Goal: Information Seeking & Learning: Learn about a topic

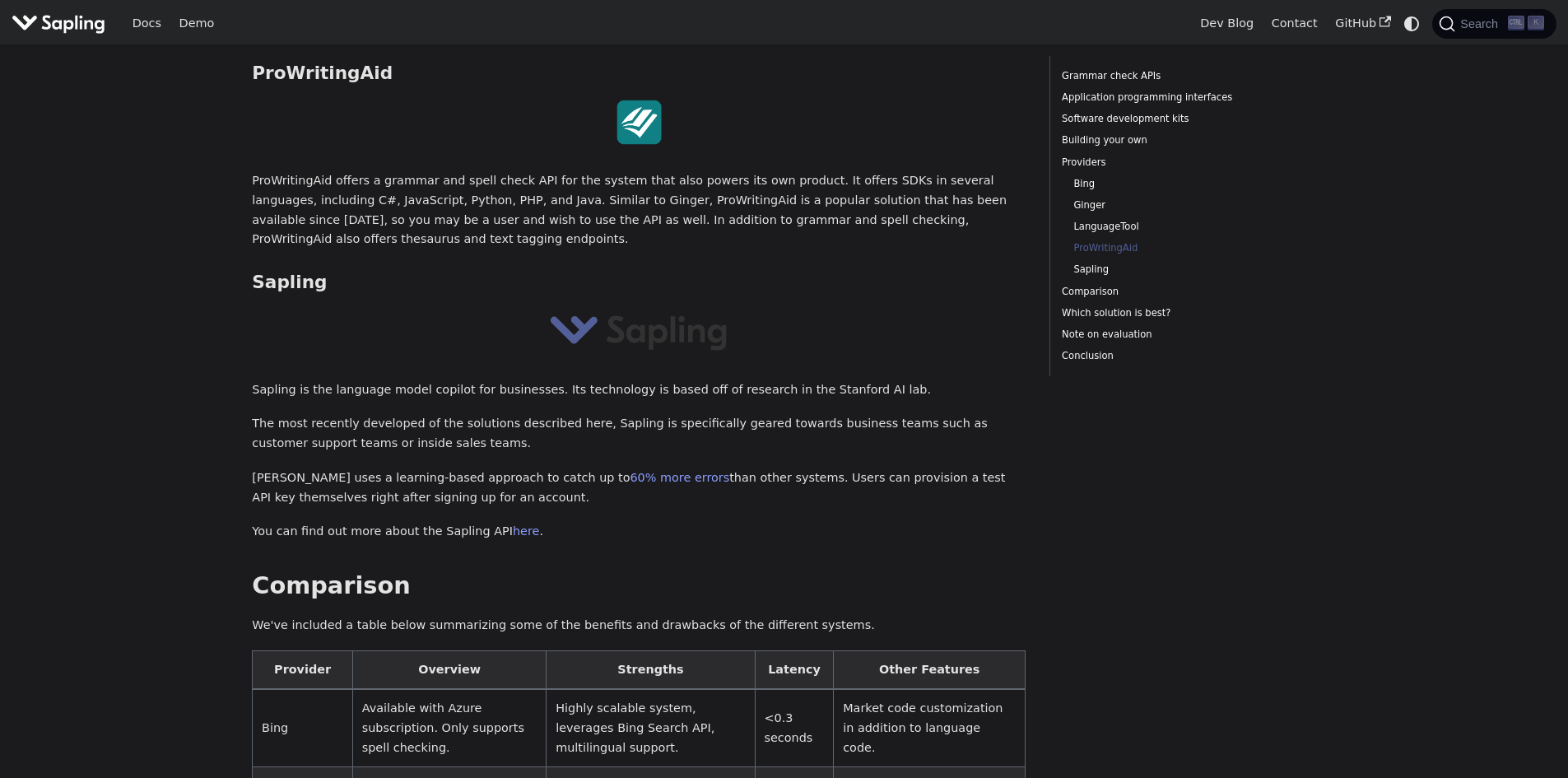
scroll to position [3261, 0]
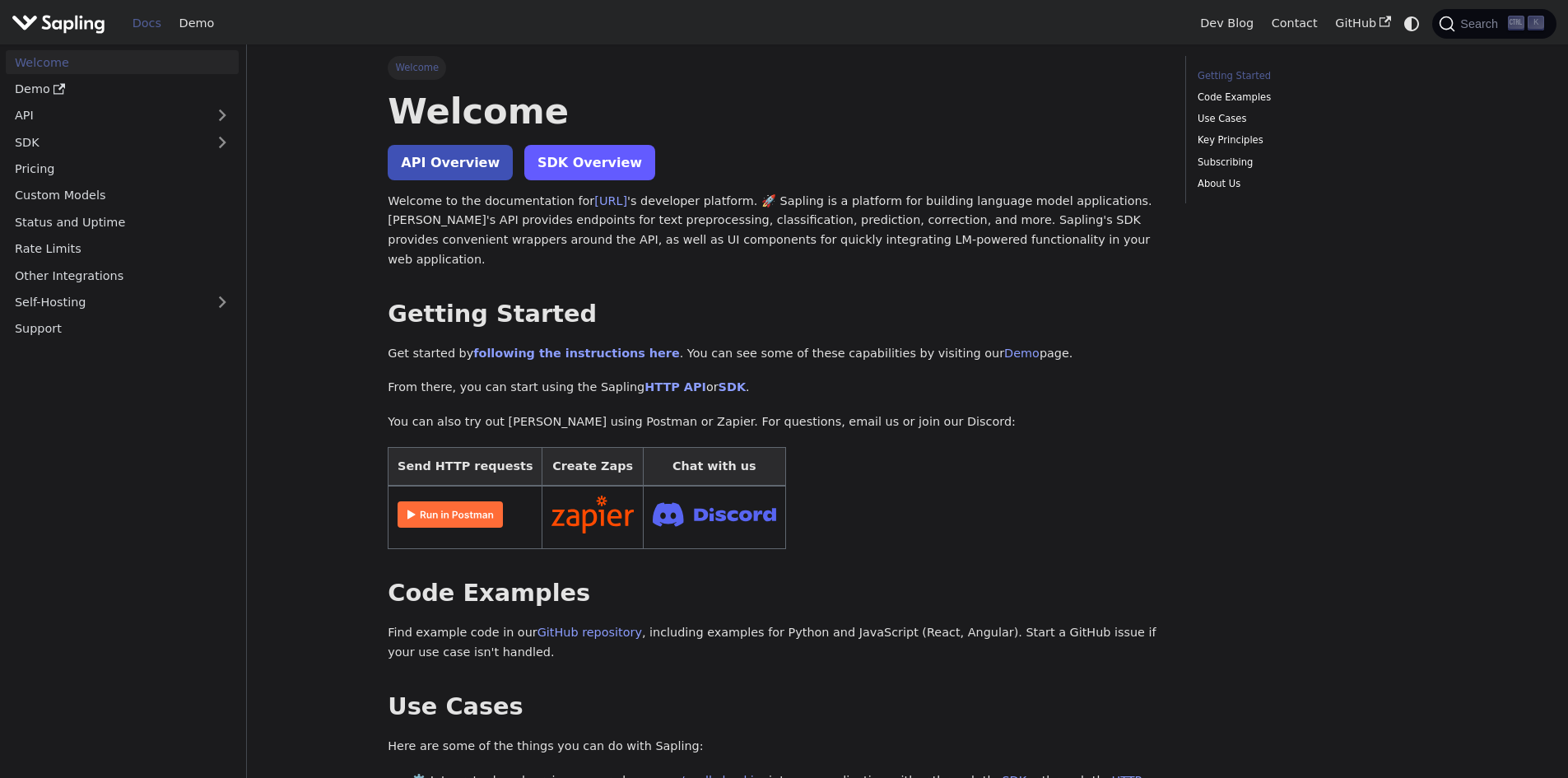
click at [573, 150] on link "SDK Overview" at bounding box center [590, 162] width 131 height 35
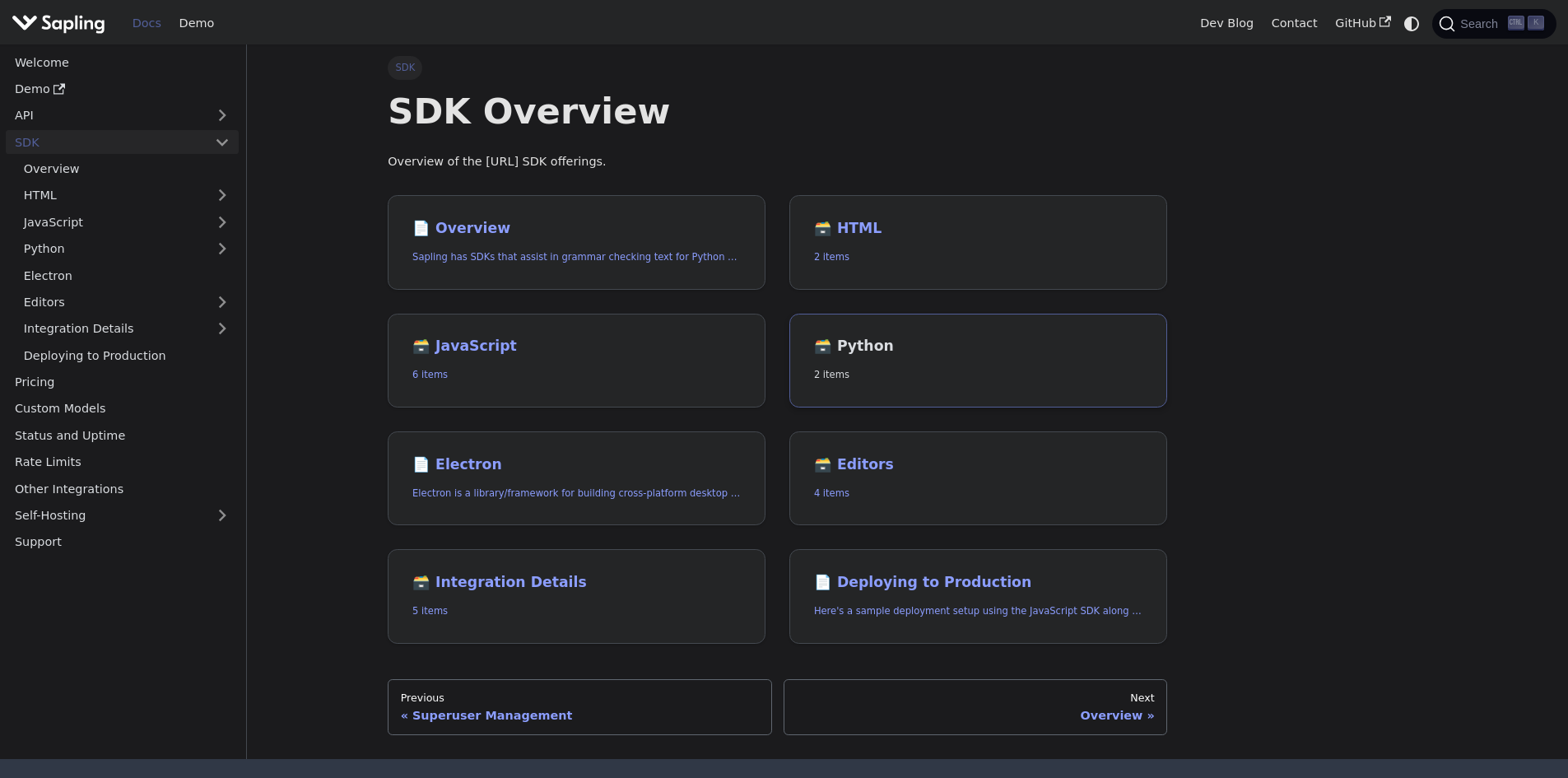
click at [857, 340] on h2 "🗃️ Python" at bounding box center [978, 346] width 328 height 18
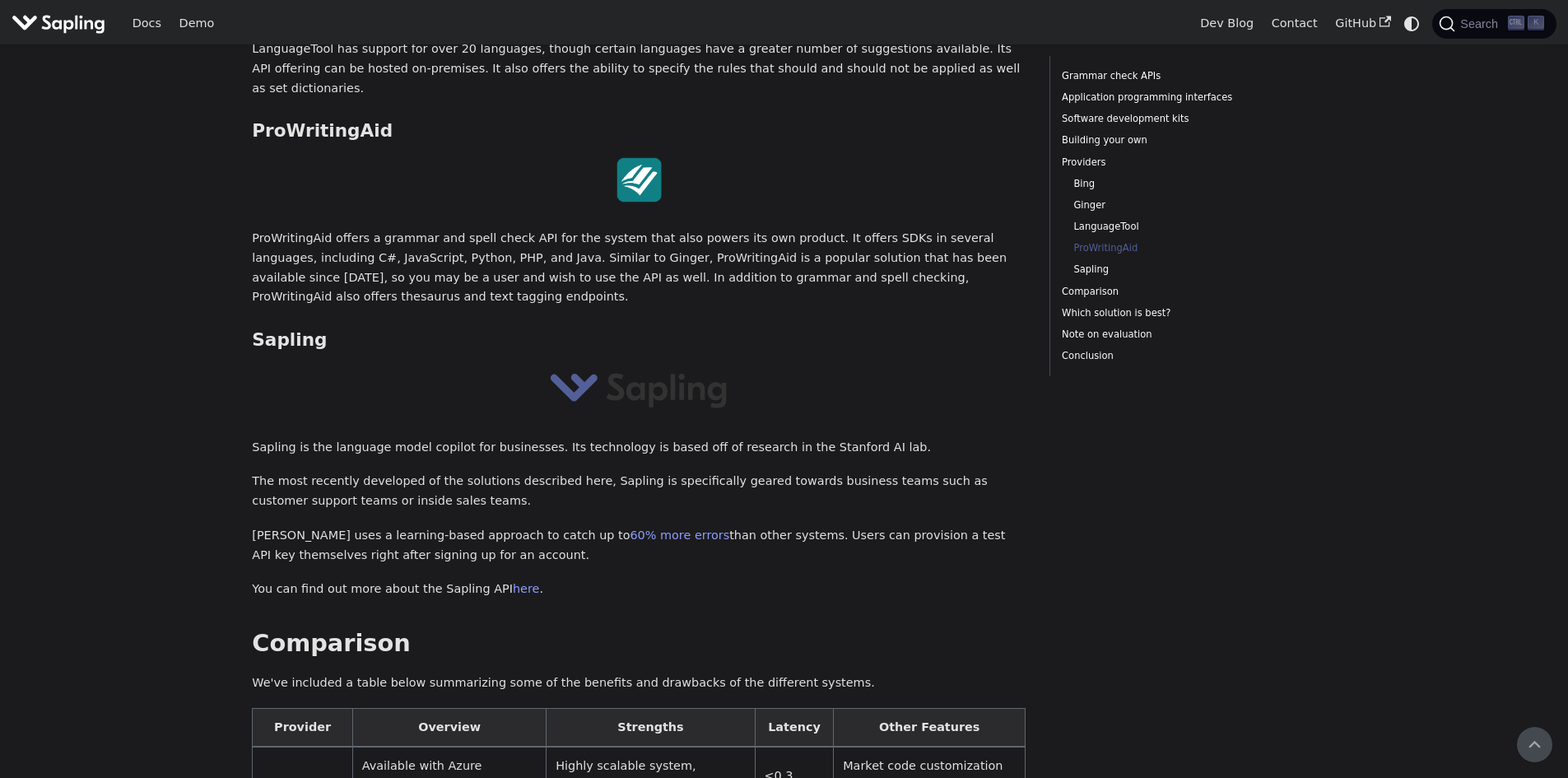
scroll to position [3162, 0]
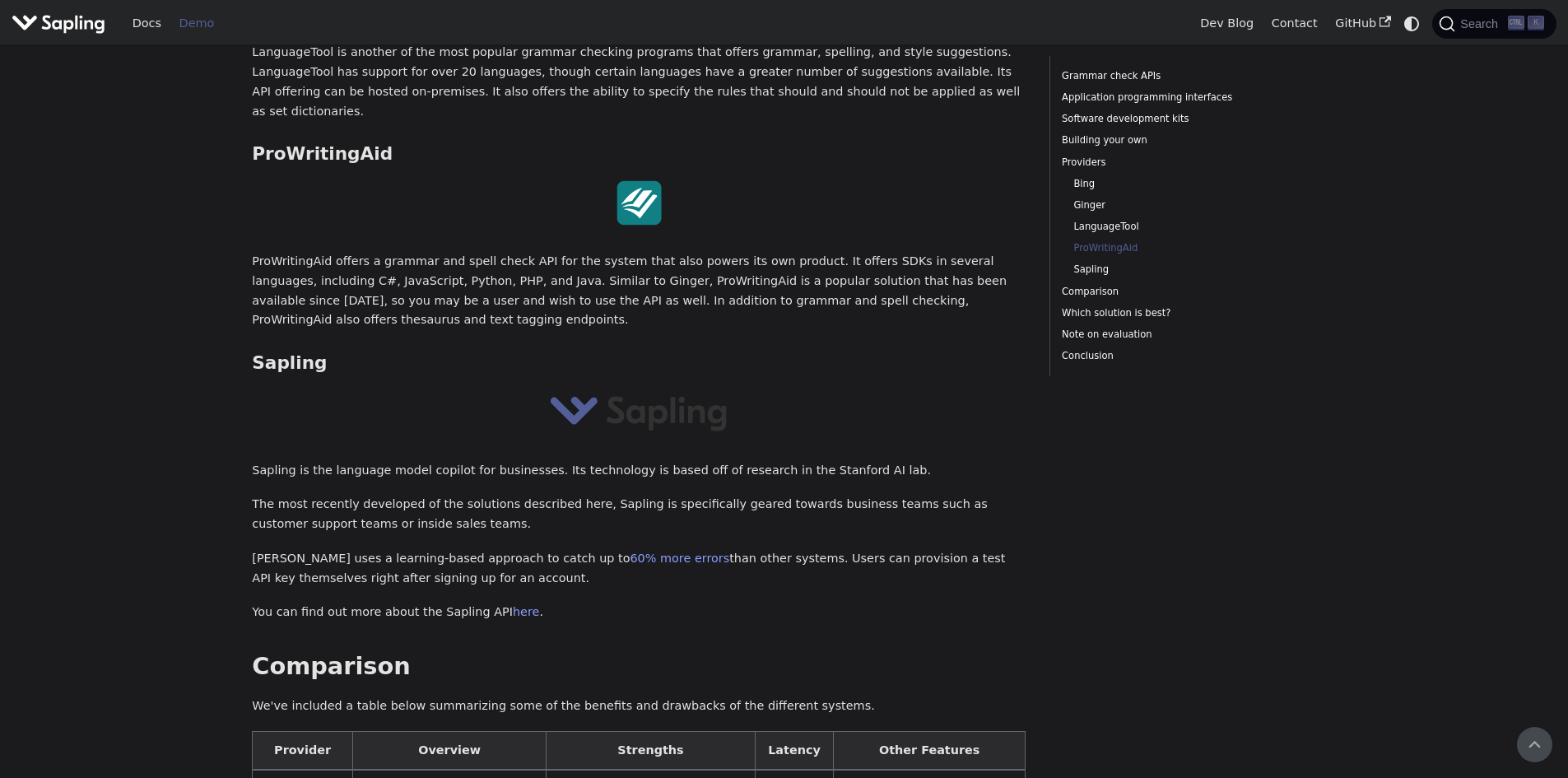
click at [201, 24] on link "Demo" at bounding box center [197, 24] width 53 height 26
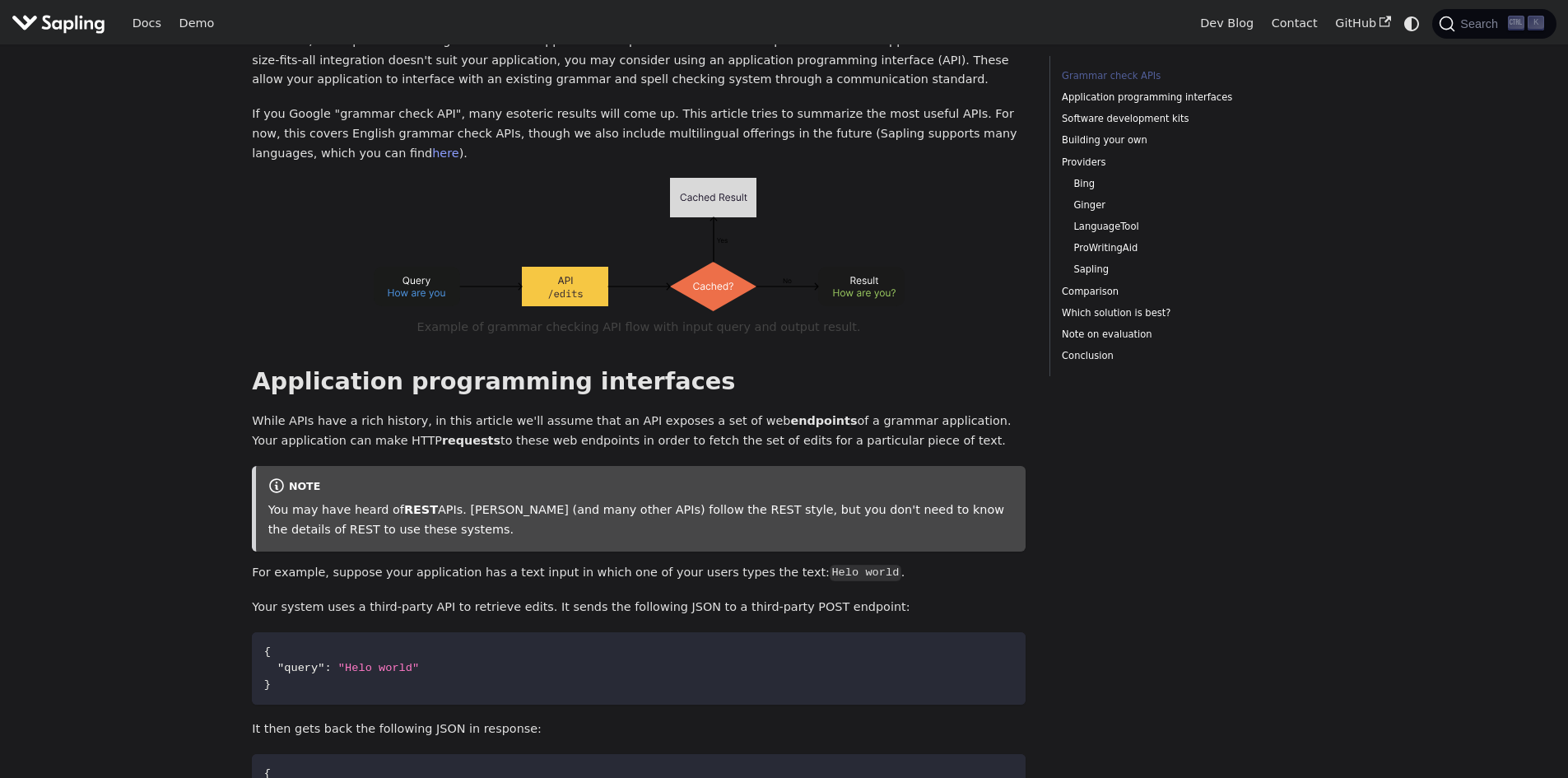
scroll to position [0, 0]
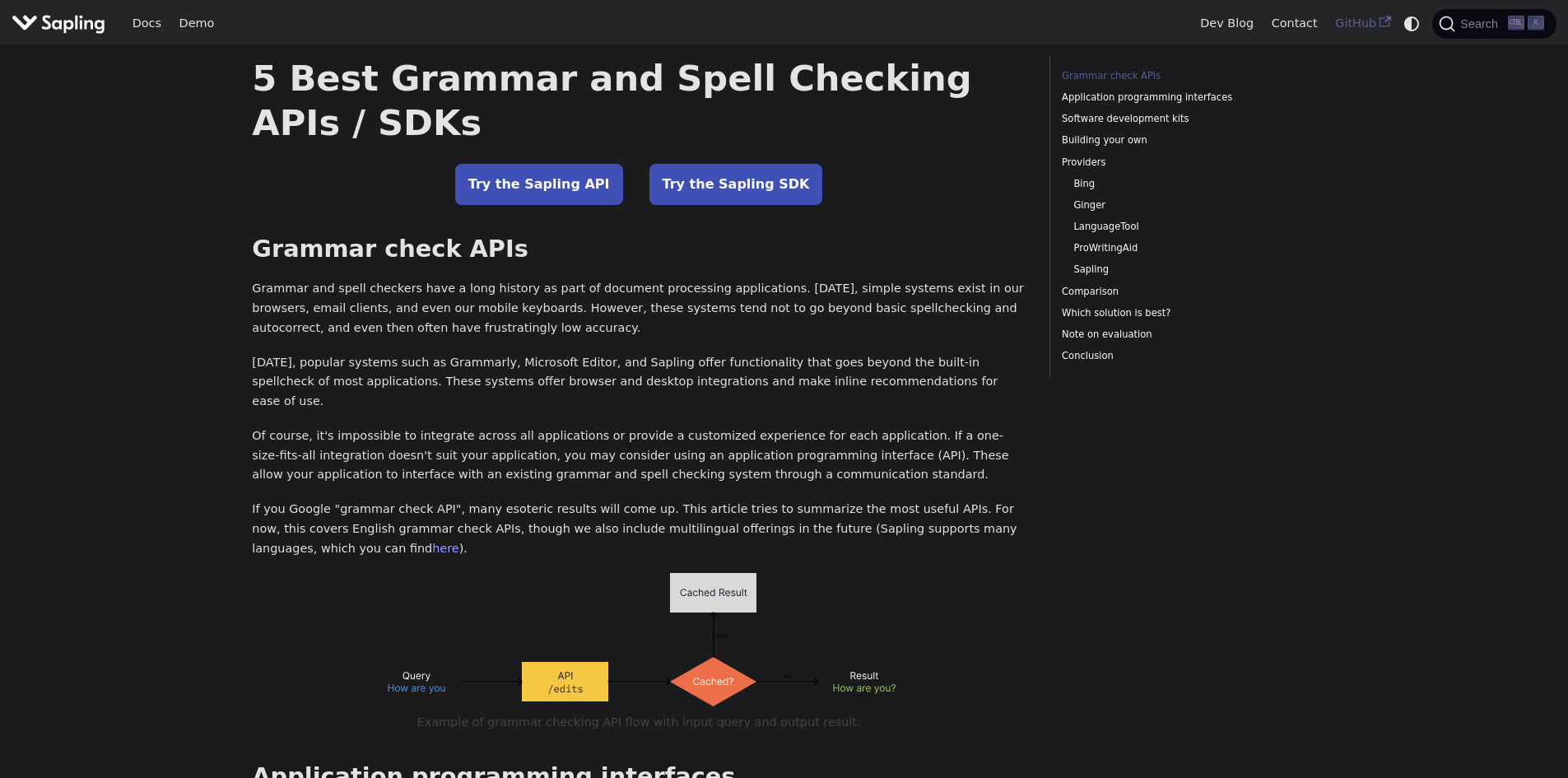
click at [1354, 26] on link "GitHub" at bounding box center [1363, 24] width 73 height 26
